Goal: Information Seeking & Learning: Learn about a topic

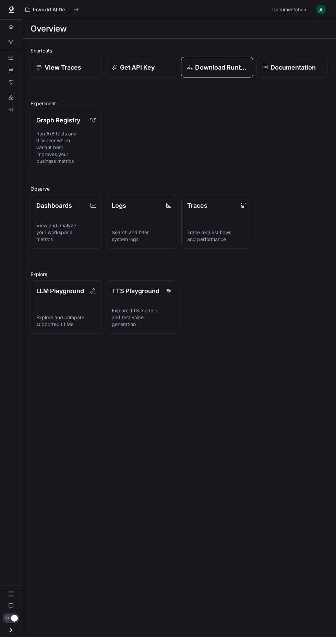
click at [227, 71] on p "Download Runtime" at bounding box center [221, 67] width 52 height 9
click at [222, 326] on div "LLM Playground Explore and compare supported LLMs TTS Playground Explore TTS mo…" at bounding box center [177, 305] width 302 height 58
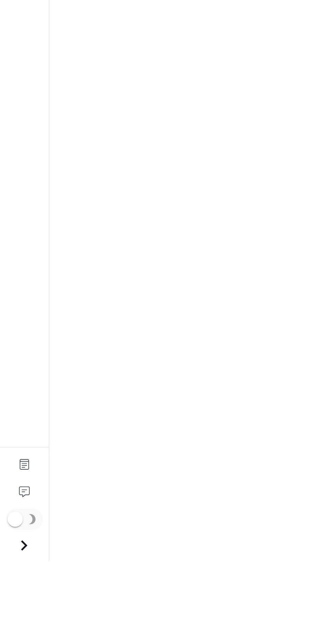
click at [10, 635] on icon "Open drawer" at bounding box center [10, 630] width 9 height 9
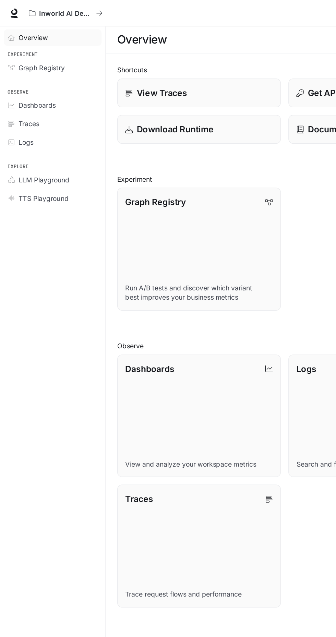
click at [17, 28] on span "Overview" at bounding box center [23, 27] width 21 height 7
click at [23, 9] on icon "All workspaces" at bounding box center [23, 9] width 5 height 5
click at [36, 147] on link "TTS Playground" at bounding box center [38, 144] width 71 height 12
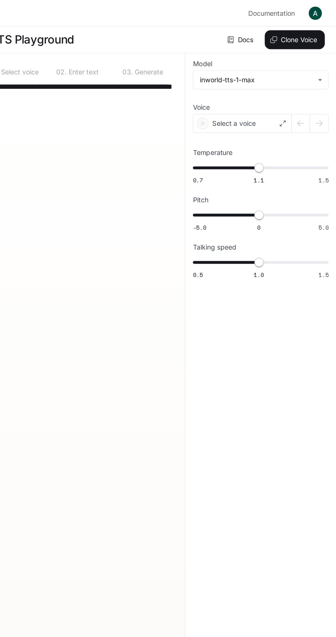
type textarea "**********"
type input "**********"
type input "***"
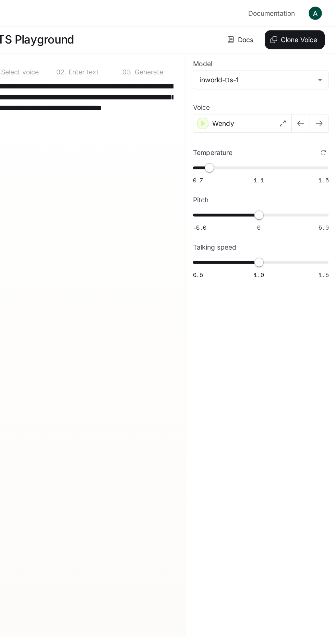
click at [322, 8] on img "button" at bounding box center [321, 10] width 10 height 10
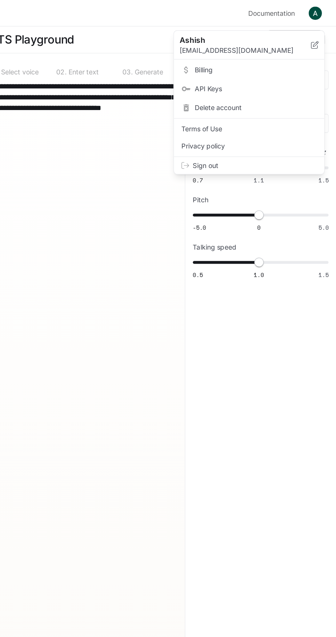
click at [278, 24] on div "Ashish [EMAIL_ADDRESS][DOMAIN_NAME]" at bounding box center [272, 32] width 109 height 21
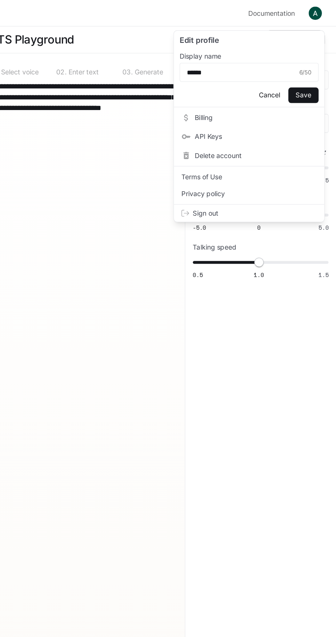
click at [285, 70] on button "Cancel" at bounding box center [288, 68] width 22 height 11
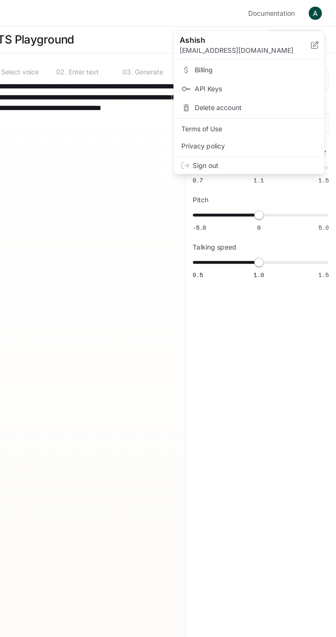
click at [287, 32] on p "Ashish" at bounding box center [265, 29] width 84 height 8
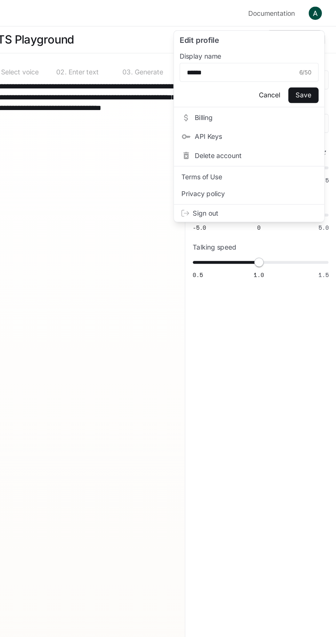
click at [290, 69] on button "Cancel" at bounding box center [288, 68] width 22 height 11
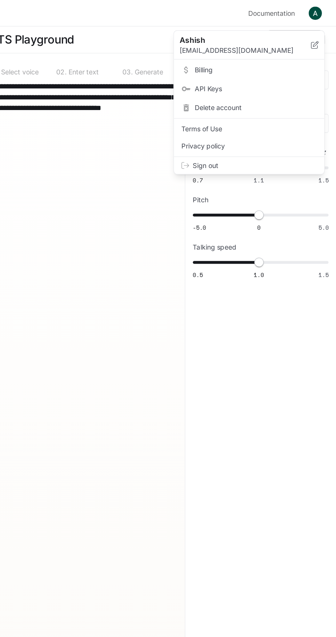
click at [297, 51] on span "Billing" at bounding box center [278, 50] width 88 height 7
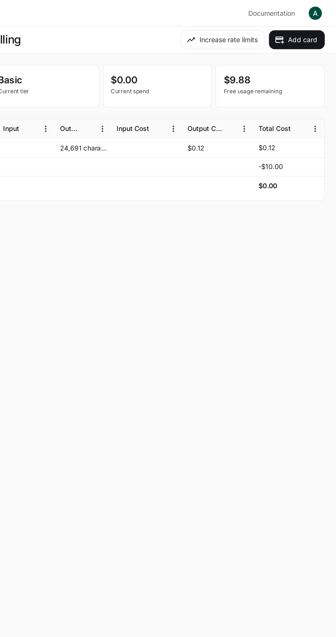
scroll to position [0, 244]
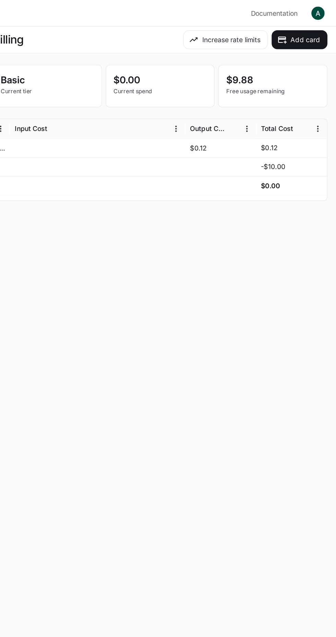
click at [322, 9] on img "button" at bounding box center [321, 10] width 10 height 10
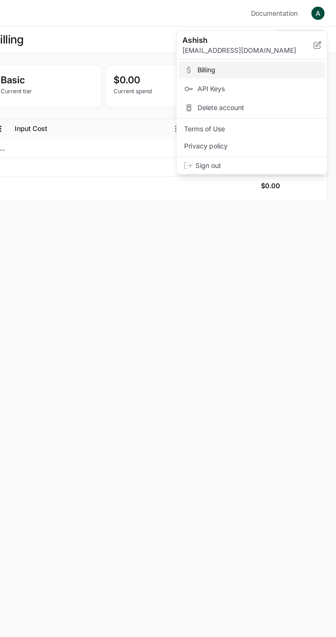
click at [293, 62] on span "API Keys" at bounding box center [278, 64] width 88 height 7
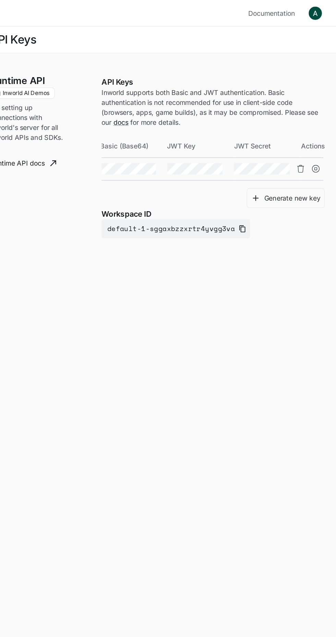
click at [320, 8] on img "button" at bounding box center [321, 10] width 10 height 10
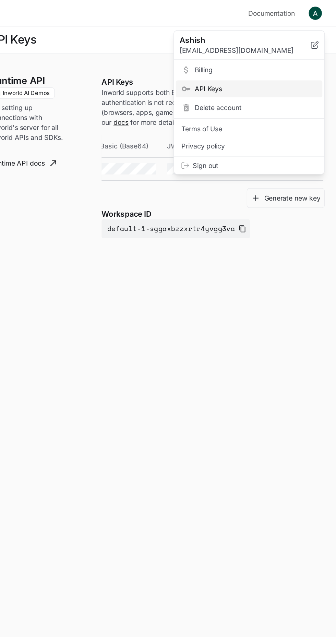
click at [169, 239] on div at bounding box center [168, 318] width 336 height 637
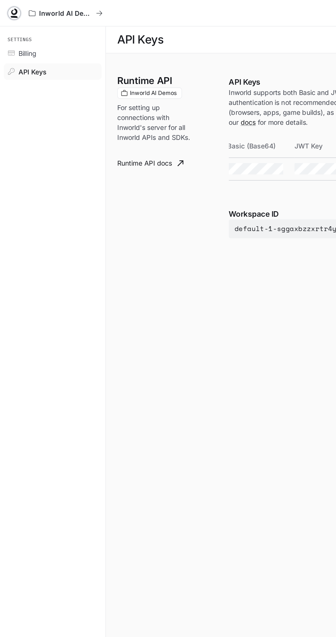
click at [12, 11] on icon at bounding box center [10, 9] width 7 height 7
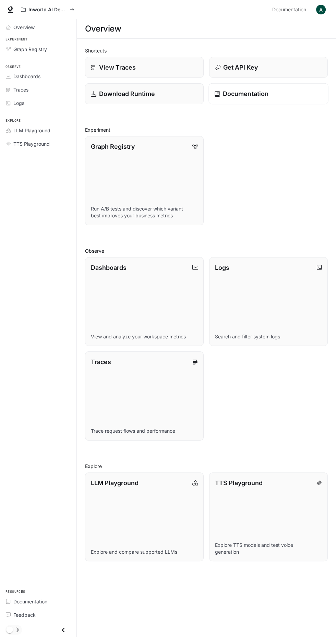
click at [283, 97] on div "Documentation" at bounding box center [268, 93] width 108 height 9
